Goal: Task Accomplishment & Management: Use online tool/utility

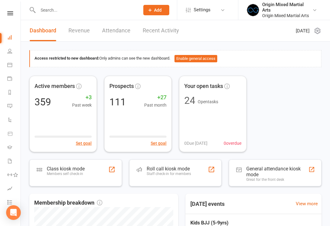
click at [79, 35] on link "Revenue" at bounding box center [78, 30] width 21 height 21
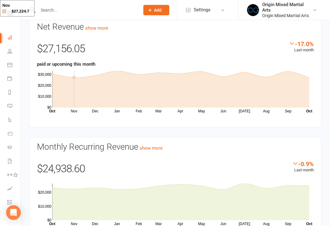
scroll to position [61, 0]
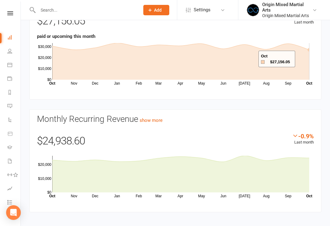
click at [302, 59] on icon at bounding box center [180, 61] width 257 height 37
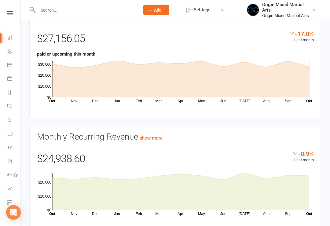
scroll to position [43, 0]
click at [288, 88] on icon at bounding box center [180, 79] width 257 height 37
click at [305, 92] on icon at bounding box center [180, 79] width 257 height 37
click at [287, 88] on icon at bounding box center [180, 79] width 257 height 37
click at [247, 90] on icon at bounding box center [180, 79] width 257 height 37
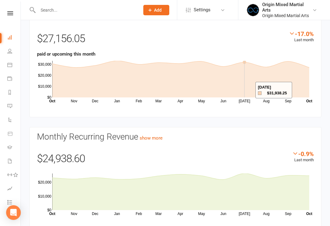
click at [286, 89] on icon at bounding box center [180, 79] width 257 height 37
click at [309, 91] on icon "Nov Dec Jan Feb Mar Apr May Jun Jul Aug Sep Month Oct Oct $0 $10,000 $20,000 $3…" at bounding box center [175, 81] width 276 height 46
click at [305, 90] on icon at bounding box center [180, 79] width 257 height 37
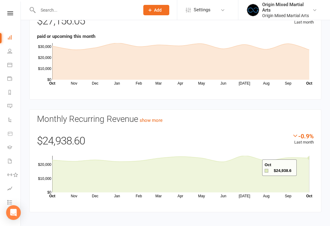
click at [304, 168] on icon at bounding box center [180, 174] width 257 height 37
click at [255, 183] on icon at bounding box center [180, 174] width 257 height 37
click at [305, 185] on icon at bounding box center [180, 174] width 257 height 37
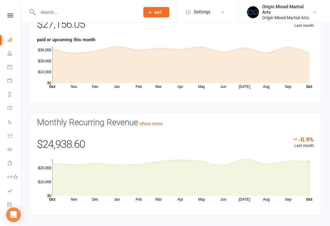
scroll to position [0, 0]
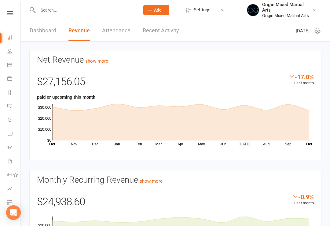
click at [11, 43] on link "Dashboard" at bounding box center [14, 38] width 14 height 14
click at [39, 32] on link "Dashboard" at bounding box center [43, 30] width 27 height 21
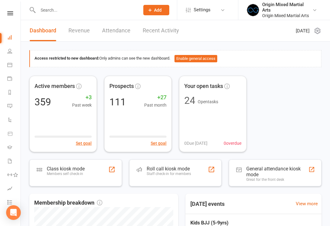
click at [49, 168] on div "Class kiosk mode" at bounding box center [66, 169] width 38 height 6
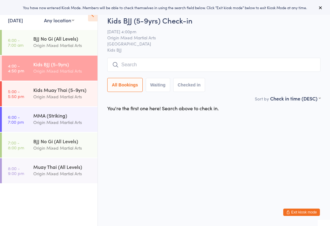
click at [31, 45] on link "6:00 - 7:00 am BJJ No Gi (All Levels) Origin Mixed Martial Arts" at bounding box center [50, 42] width 96 height 25
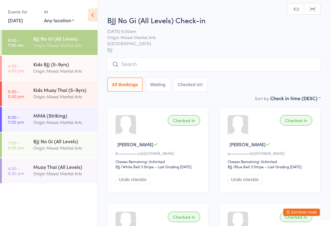
scroll to position [1, 0]
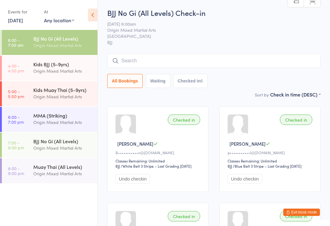
click at [284, 65] on input "search" at bounding box center [213, 61] width 213 height 14
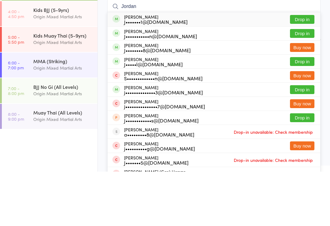
type input "Jordan"
click at [306, 111] on button "Drop in" at bounding box center [302, 115] width 24 height 9
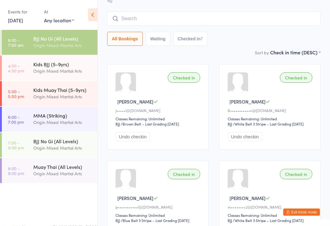
scroll to position [43, 0]
click at [288, 26] on input "search" at bounding box center [213, 19] width 213 height 14
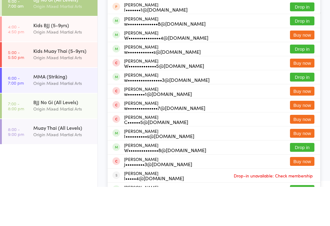
type input "[PERSON_NAME]"
click at [307, 112] on button "Drop in" at bounding box center [302, 116] width 24 height 9
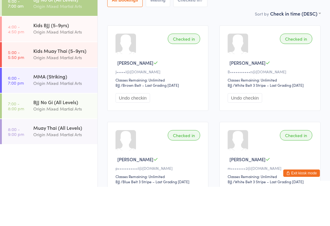
scroll to position [82, 0]
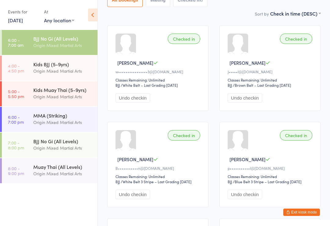
click at [34, 65] on div "Kids BJJ (5-9yrs)" at bounding box center [62, 64] width 59 height 7
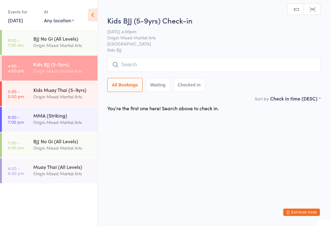
click at [284, 70] on input "search" at bounding box center [213, 65] width 213 height 14
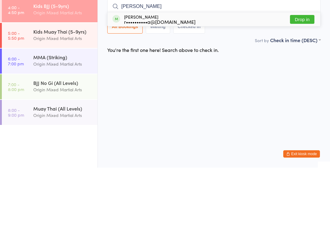
type input "[PERSON_NAME]"
click at [306, 73] on button "Drop in" at bounding box center [302, 77] width 24 height 9
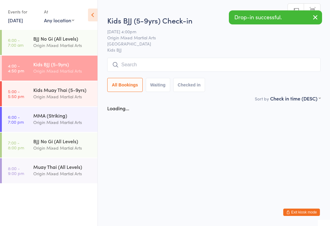
click at [289, 63] on input "search" at bounding box center [213, 65] width 213 height 14
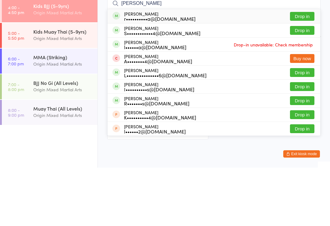
type input "[PERSON_NAME]"
click at [305, 70] on button "Drop in" at bounding box center [302, 74] width 24 height 9
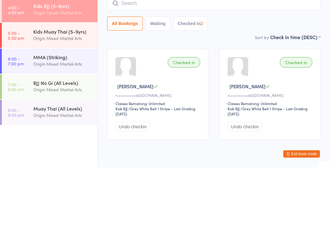
click at [304, 55] on input "search" at bounding box center [213, 62] width 213 height 14
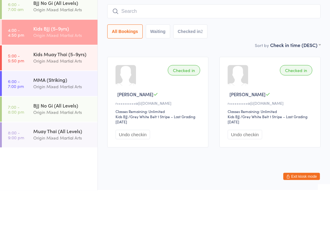
scroll to position [23, 0]
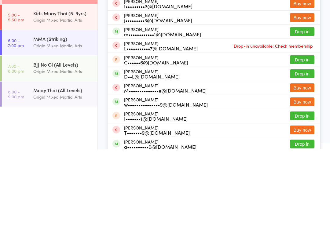
type input "[PERSON_NAME]"
click at [307, 146] on button "Drop in" at bounding box center [302, 150] width 24 height 9
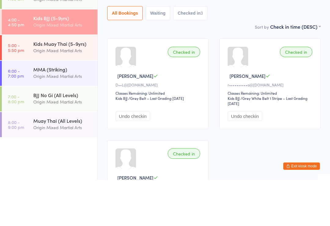
scroll to position [12, 0]
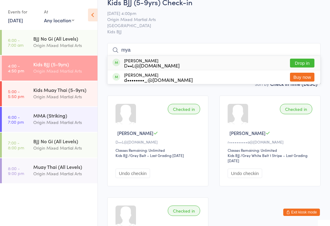
type input "mya"
click at [304, 63] on button "Drop in" at bounding box center [302, 63] width 24 height 9
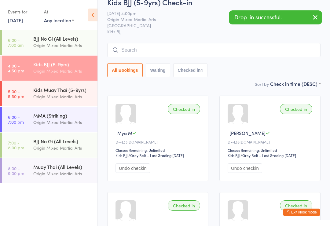
click at [293, 57] on input "search" at bounding box center [213, 50] width 213 height 14
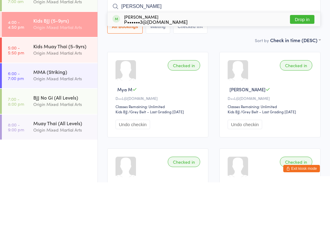
type input "[PERSON_NAME]"
click at [306, 59] on button "Drop in" at bounding box center [302, 63] width 24 height 9
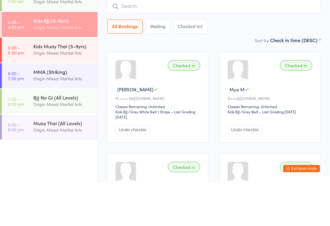
scroll to position [55, 0]
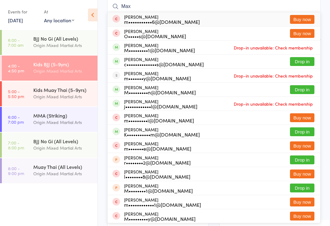
type input "Max"
click at [304, 88] on button "Drop in" at bounding box center [302, 89] width 24 height 9
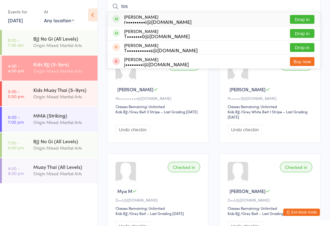
type input "tos"
click at [302, 17] on button "Drop in" at bounding box center [302, 19] width 24 height 9
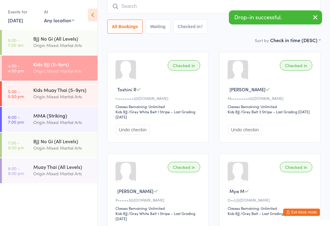
click at [178, 7] on input "search" at bounding box center [213, 6] width 213 height 14
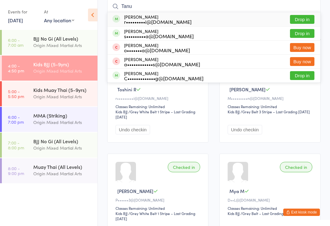
type input "Tanu"
click at [307, 18] on button "Drop in" at bounding box center [302, 19] width 24 height 9
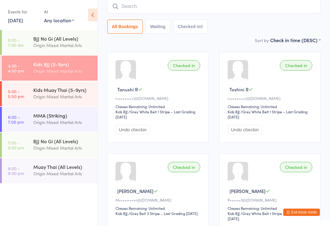
click at [270, 7] on input "search" at bounding box center [213, 6] width 213 height 14
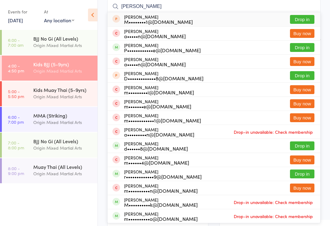
type input "[PERSON_NAME]"
click at [304, 46] on button "Drop in" at bounding box center [302, 47] width 24 height 9
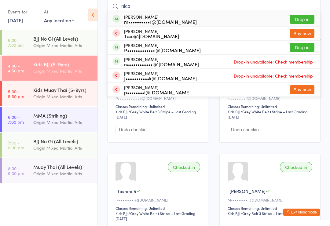
type input "nico"
click at [304, 44] on button "Drop in" at bounding box center [302, 47] width 24 height 9
